Goal: Use online tool/utility: Utilize a website feature to perform a specific function

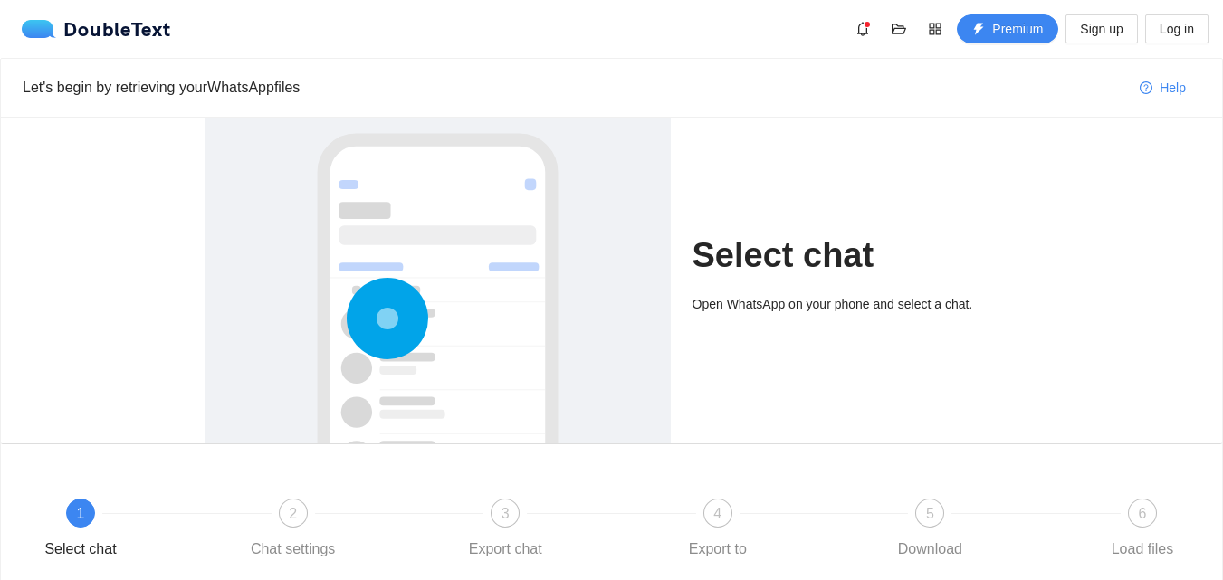
scroll to position [151, 0]
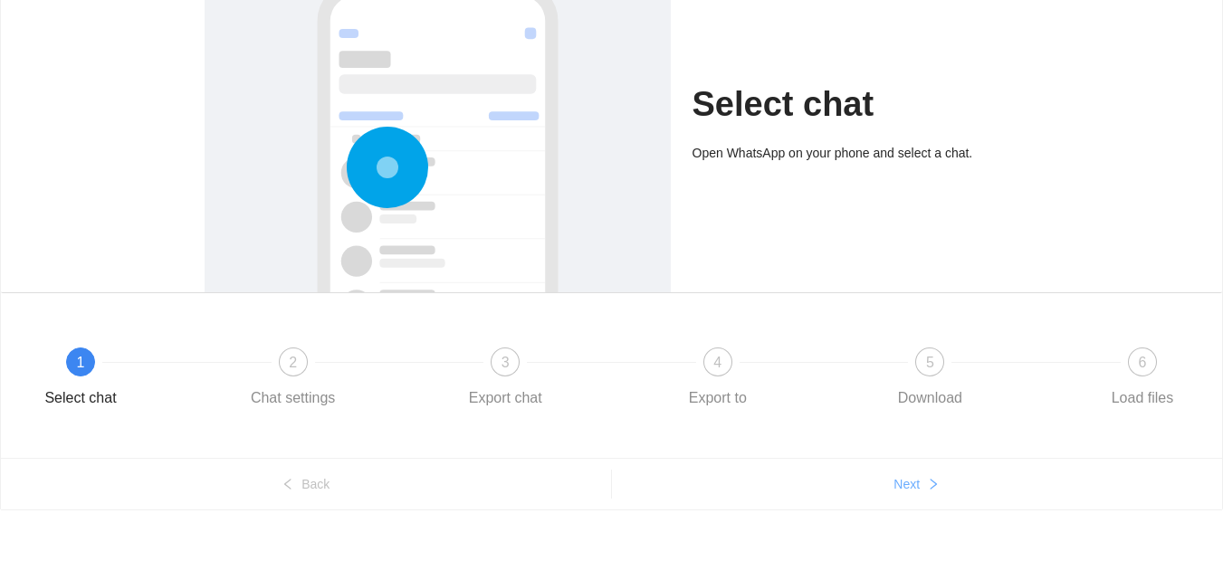
click at [912, 474] on span "Next" at bounding box center [907, 484] width 26 height 20
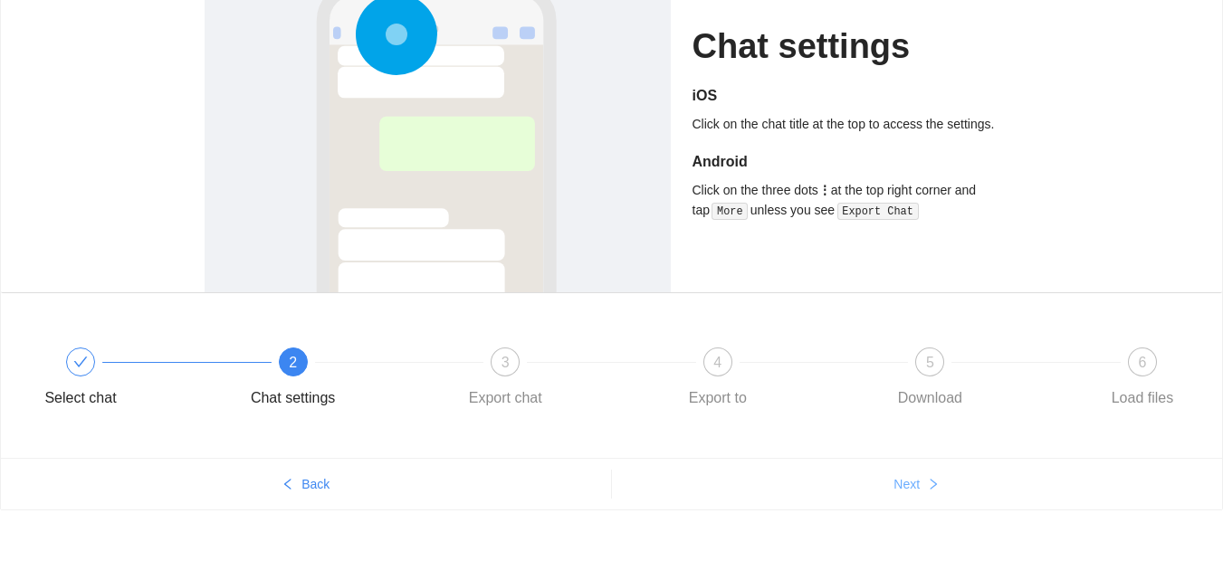
click at [912, 474] on span "Next" at bounding box center [907, 484] width 26 height 20
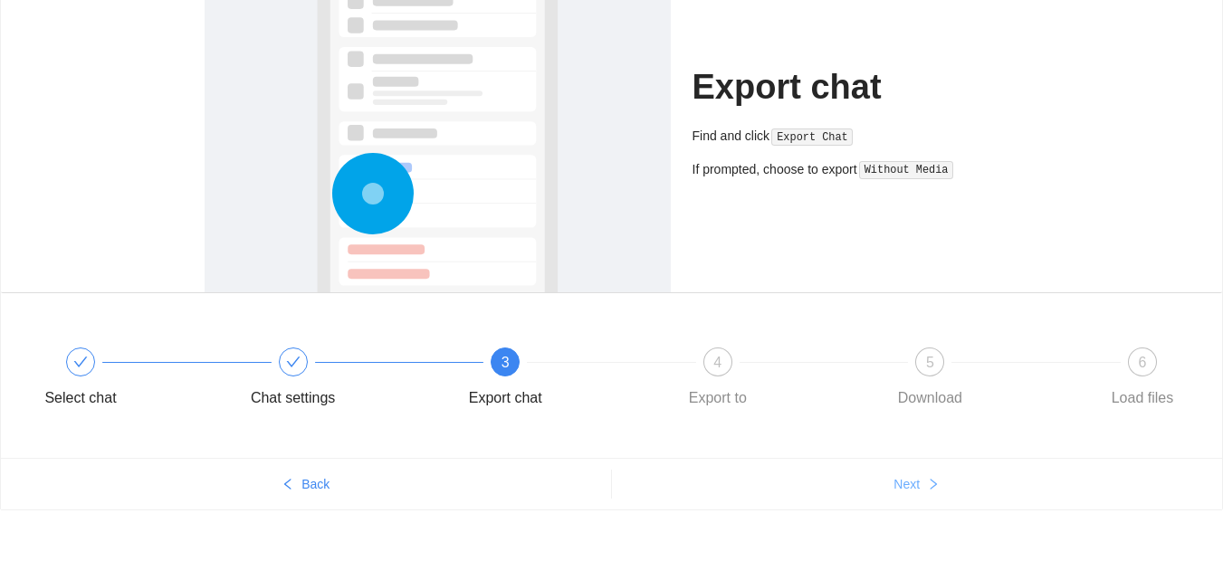
click at [912, 474] on span "Next" at bounding box center [907, 484] width 26 height 20
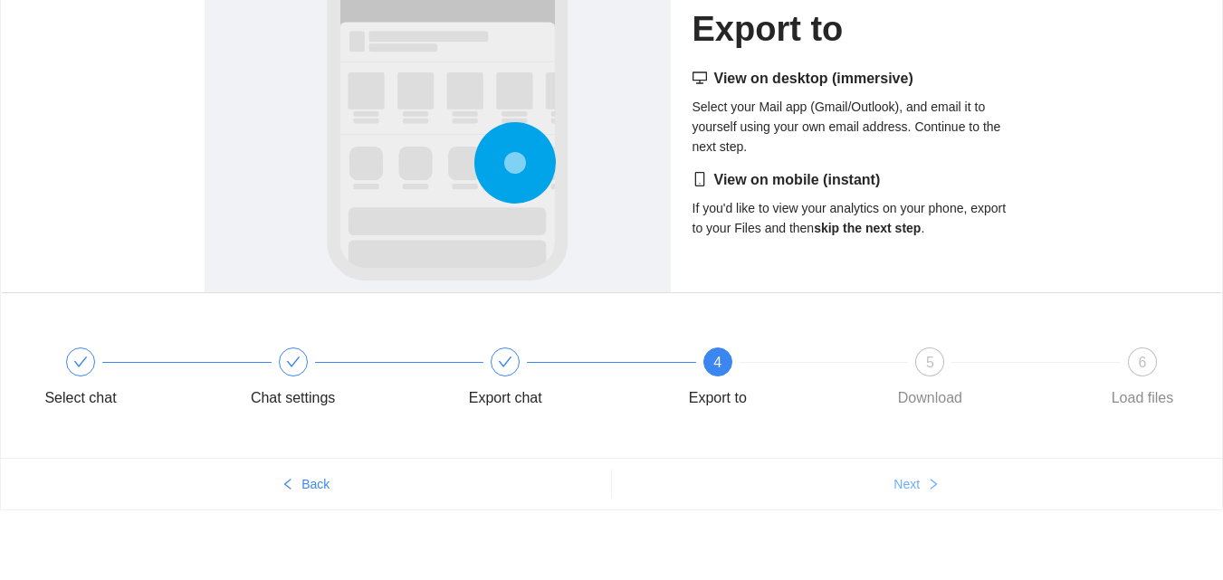
click at [912, 474] on span "Next" at bounding box center [907, 484] width 26 height 20
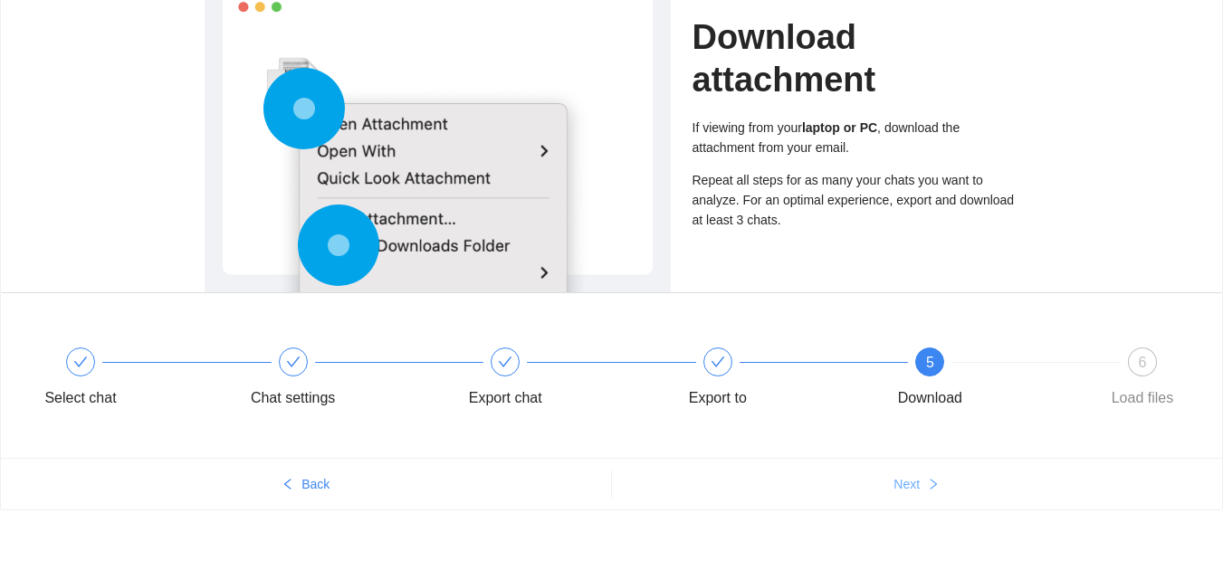
click at [912, 474] on span "Next" at bounding box center [907, 484] width 26 height 20
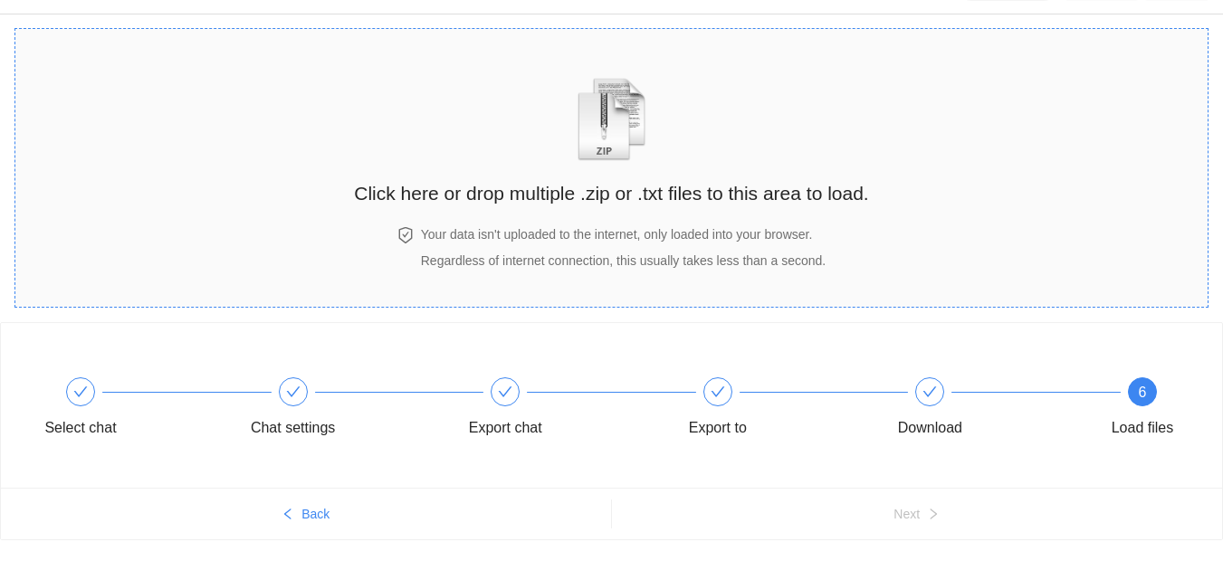
scroll to position [43, 0]
click at [715, 199] on h2 "Click here or drop multiple .zip or .txt files to this area to load." at bounding box center [611, 194] width 514 height 30
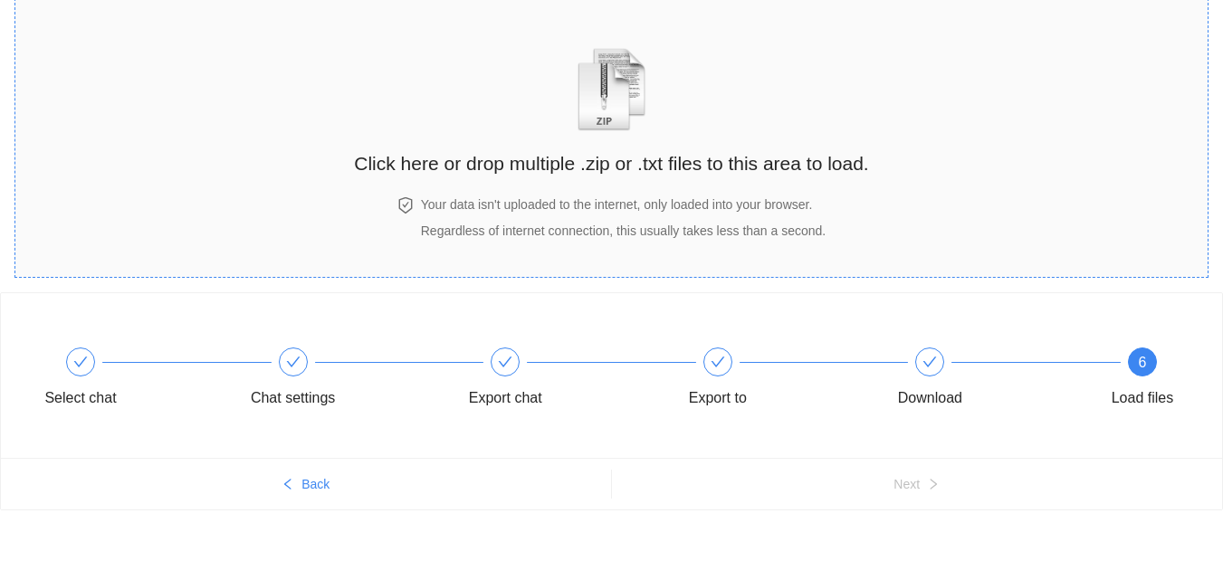
scroll to position [0, 0]
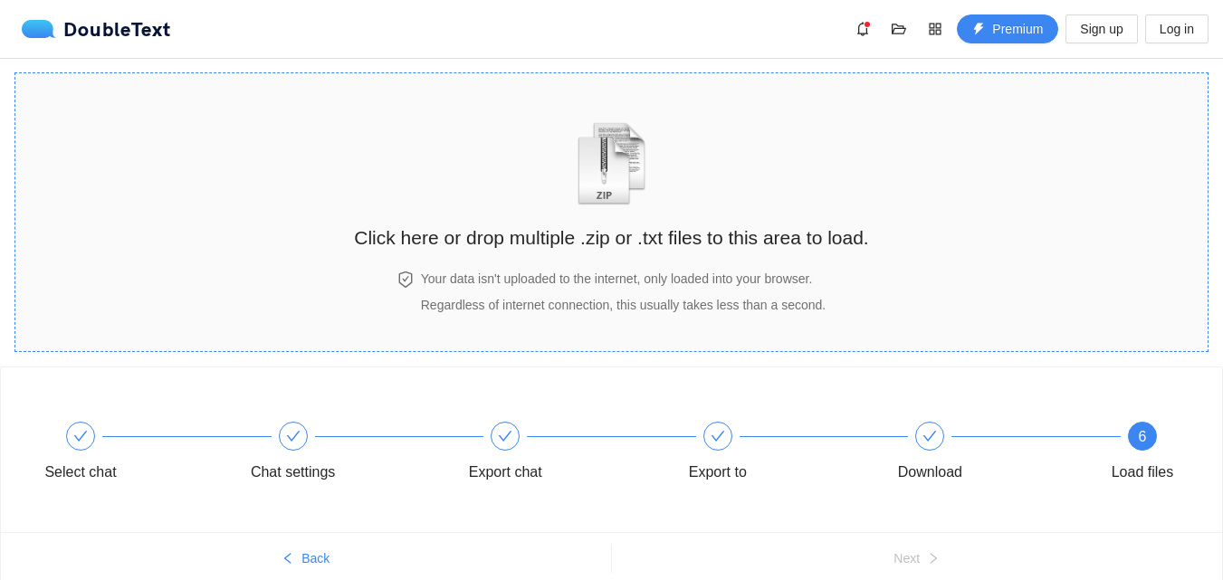
click at [641, 255] on div "Click here or drop multiple .zip or .txt files to this area to load." at bounding box center [611, 176] width 514 height 170
